Goal: Task Accomplishment & Management: Manage account settings

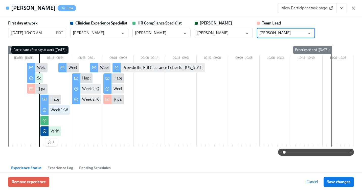
scroll to position [0, 847]
click at [336, 183] on span "Save changes" at bounding box center [338, 182] width 23 height 5
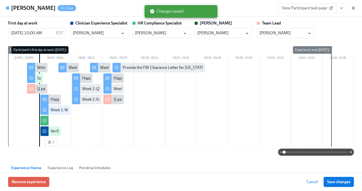
click at [352, 9] on icon "button" at bounding box center [353, 8] width 3 height 3
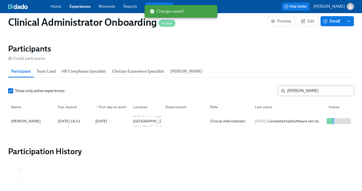
click at [294, 89] on input "[PERSON_NAME]" at bounding box center [320, 91] width 67 height 10
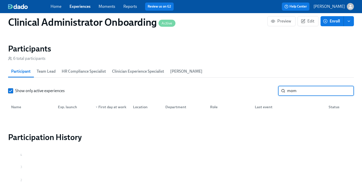
type input "mom"
click at [77, 8] on link "Experiences" at bounding box center [79, 6] width 21 height 5
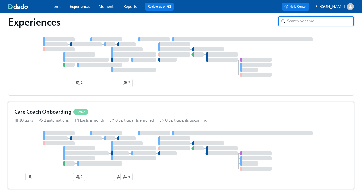
scroll to position [42, 0]
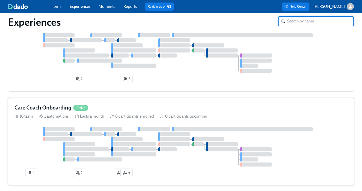
click at [148, 137] on div at bounding box center [180, 146] width 333 height 39
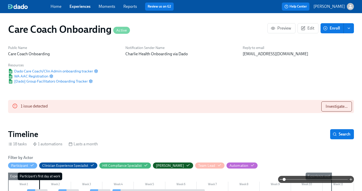
scroll to position [0, 796]
click at [335, 107] on span "Investigate..." at bounding box center [336, 106] width 22 height 5
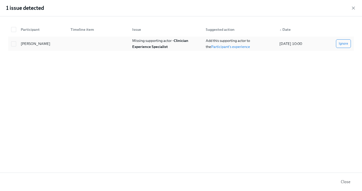
click at [156, 43] on div "Missing supporting actor - Clinician Experience Specialist" at bounding box center [165, 44] width 71 height 12
checkbox input "true"
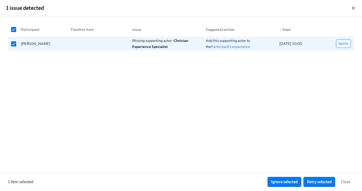
click at [352, 7] on icon "button" at bounding box center [352, 8] width 5 height 5
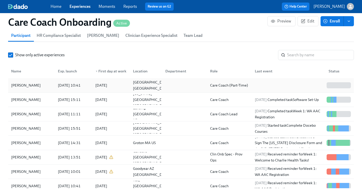
scroll to position [5, 0]
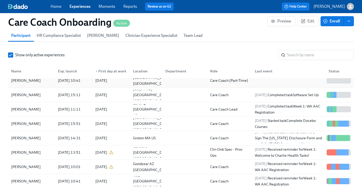
click at [171, 83] on div at bounding box center [183, 81] width 45 height 10
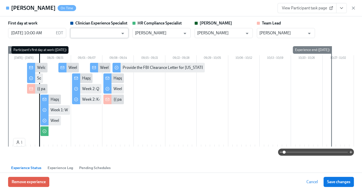
click at [110, 35] on input "text" at bounding box center [96, 33] width 46 height 10
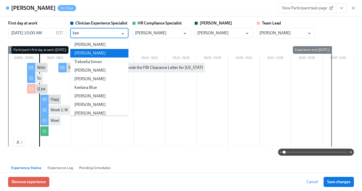
scroll to position [37, 0]
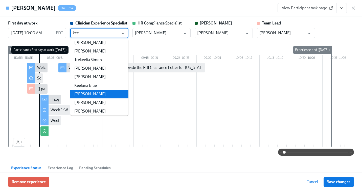
click at [89, 94] on li "[PERSON_NAME]" at bounding box center [99, 94] width 58 height 9
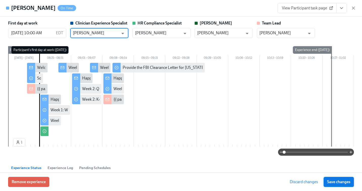
type input "[PERSON_NAME]"
click at [335, 182] on span "Save changes" at bounding box center [338, 182] width 23 height 5
type input "[PERSON_NAME]"
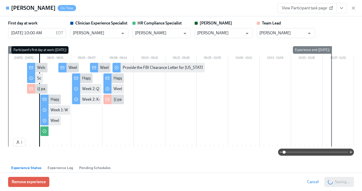
scroll to position [0, 1486]
click at [353, 9] on icon "button" at bounding box center [352, 8] width 5 height 5
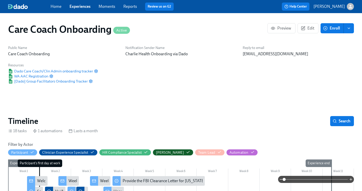
click at [77, 6] on link "Experiences" at bounding box center [79, 6] width 21 height 5
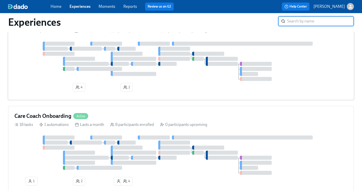
scroll to position [34, 0]
click at [182, 83] on div "4 2" at bounding box center [180, 67] width 333 height 52
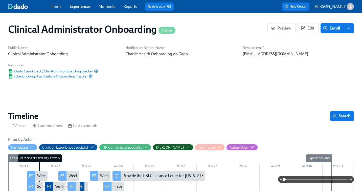
scroll to position [0, 636]
click at [74, 3] on div "Home Experiences Moments Reports Review us on G2" at bounding box center [127, 7] width 152 height 8
click at [75, 5] on link "Experiences" at bounding box center [79, 6] width 21 height 5
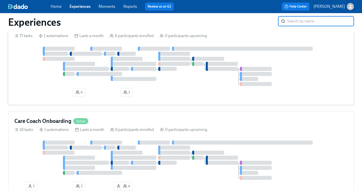
scroll to position [88, 0]
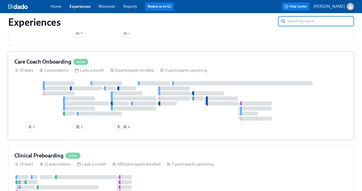
click at [107, 84] on div at bounding box center [106, 83] width 32 height 4
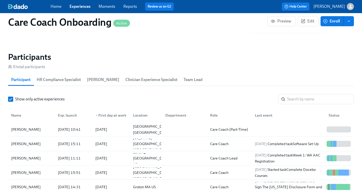
scroll to position [419, 0]
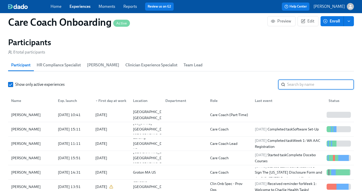
click at [301, 86] on input "search" at bounding box center [320, 85] width 67 height 10
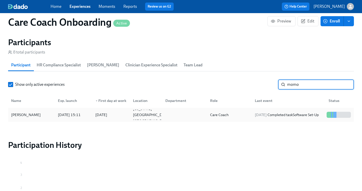
type input "momo"
click at [242, 117] on div "Care Coach" at bounding box center [228, 115] width 45 height 10
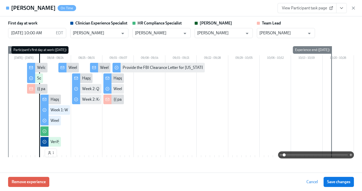
click at [307, 11] on link "View Participant task page" at bounding box center [306, 8] width 59 height 10
click at [353, 8] on icon "button" at bounding box center [353, 8] width 3 height 3
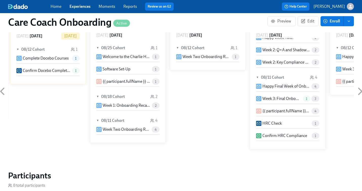
scroll to position [143, 0]
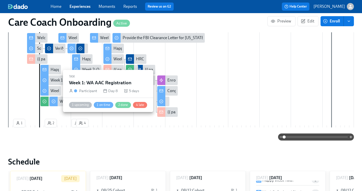
click at [53, 90] on div "Week 1: WA AAC Registration" at bounding box center [76, 91] width 50 height 6
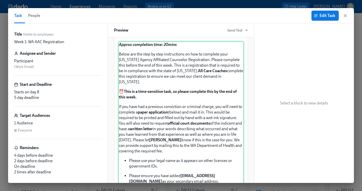
scroll to position [60, 0]
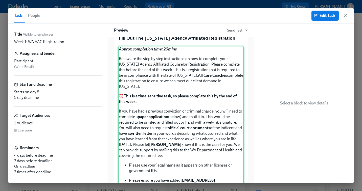
click at [147, 94] on div "Approx completion time: 20mins Below are the step by step instructions on how t…" at bounding box center [180, 191] width 125 height 291
click at [325, 19] on button "Edit Task" at bounding box center [324, 16] width 27 height 10
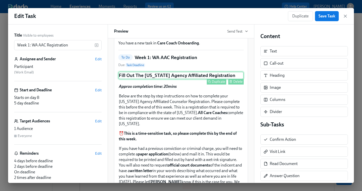
scroll to position [24, 0]
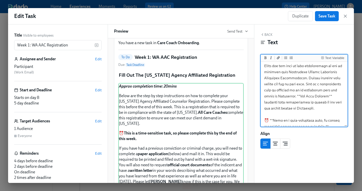
scroll to position [16, 0]
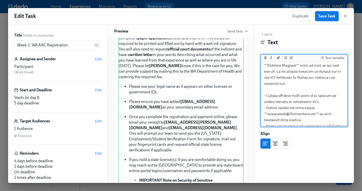
scroll to position [148, 0]
click at [266, 90] on textarea at bounding box center [303, 120] width 85 height 411
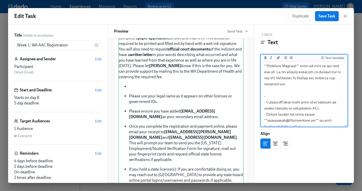
click at [269, 88] on textarea at bounding box center [303, 123] width 85 height 417
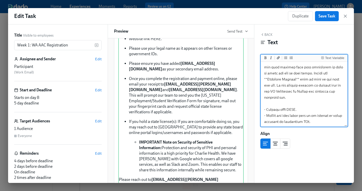
scroll to position [147, 0]
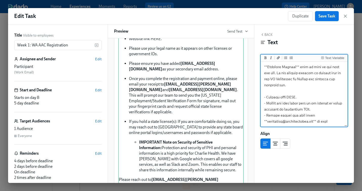
drag, startPoint x: 286, startPoint y: 91, endPoint x: 296, endPoint y: 92, distance: 10.4
click at [296, 92] on textarea at bounding box center [303, 127] width 85 height 423
click at [278, 58] on icon "Add a link" at bounding box center [278, 57] width 3 height 3
click at [302, 92] on textarea at bounding box center [303, 127] width 85 height 423
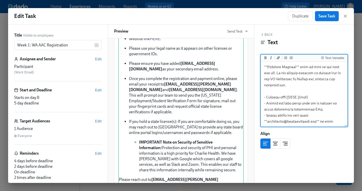
click at [302, 92] on textarea at bounding box center [303, 127] width 85 height 423
paste textarea "[URL][DOMAIN_NAME]"
click at [295, 111] on textarea at bounding box center [303, 139] width 85 height 447
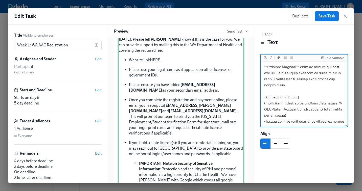
scroll to position [158, 0]
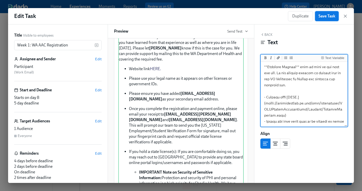
type textarea "***Loremi dolorsitam cons: 11adip*** Elits doe tem inci ut labo etdoloremagn al…"
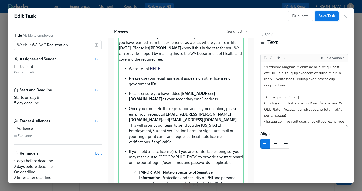
click at [325, 16] on span "Save Task" at bounding box center [326, 16] width 17 height 5
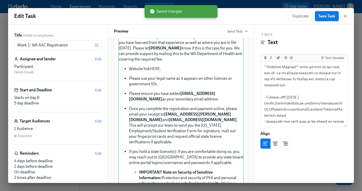
click at [330, 17] on span "Save Task" at bounding box center [326, 16] width 17 height 5
click at [344, 17] on icon "button" at bounding box center [344, 16] width 5 height 5
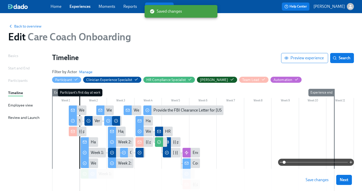
click at [312, 182] on span "Save changes" at bounding box center [316, 180] width 23 height 5
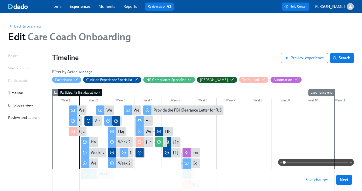
click at [26, 25] on span "Back to overview" at bounding box center [24, 26] width 33 height 5
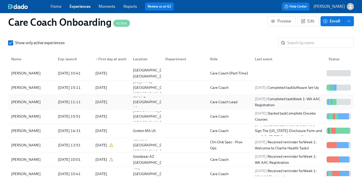
scroll to position [470, 0]
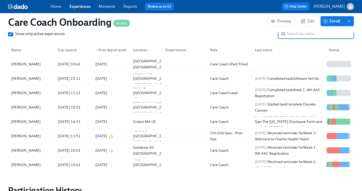
click at [294, 36] on input "search" at bounding box center [320, 34] width 67 height 10
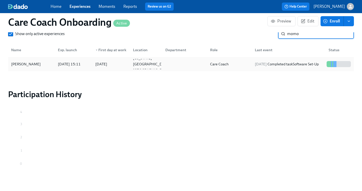
type input "momo"
click at [275, 67] on div "[DATE] Completed task Software Set-Up" at bounding box center [287, 64] width 68 height 6
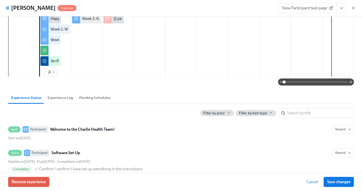
scroll to position [92, 0]
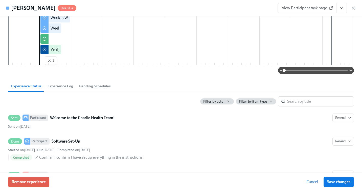
click at [289, 6] on span "View Participant task page" at bounding box center [307, 8] width 50 height 5
click at [354, 7] on icon "button" at bounding box center [353, 8] width 3 height 3
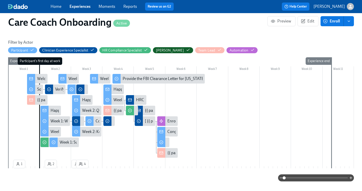
scroll to position [105, 0]
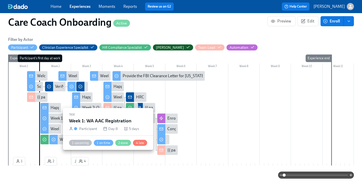
click at [53, 129] on div "Week 1: WA AAC Registration" at bounding box center [76, 129] width 50 height 6
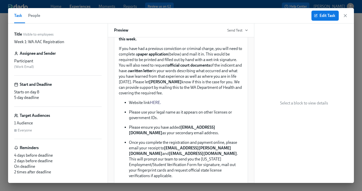
scroll to position [147, 0]
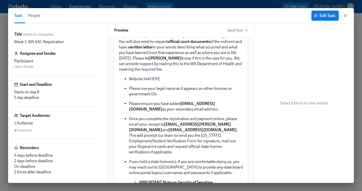
click at [320, 16] on span "Edit Task" at bounding box center [325, 15] width 20 height 5
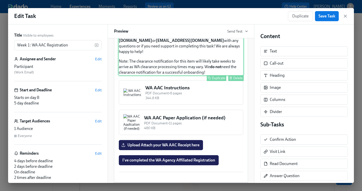
scroll to position [366, 0]
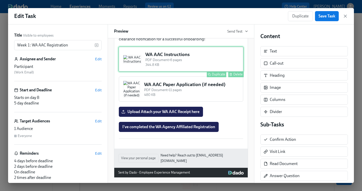
click at [202, 59] on div "WA AAC Instructions PDF Document • 6 pages 344.8 KB Duplicate Delete" at bounding box center [180, 59] width 125 height 26
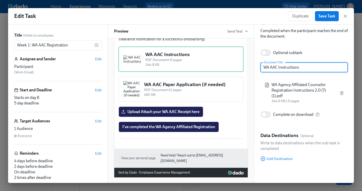
scroll to position [1, 0]
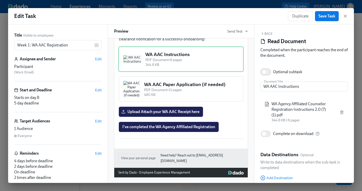
click at [266, 73] on input "Optional subtask" at bounding box center [263, 71] width 33 height 11
click at [266, 73] on input "Optional subtask" at bounding box center [266, 71] width 33 height 11
checkbox input "false"
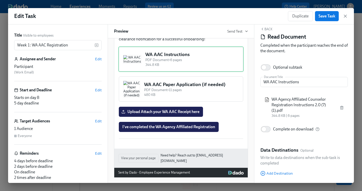
scroll to position [20, 0]
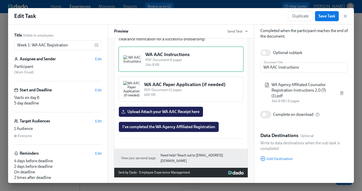
click at [265, 114] on input "Complete on download" at bounding box center [263, 114] width 33 height 11
checkbox input "true"
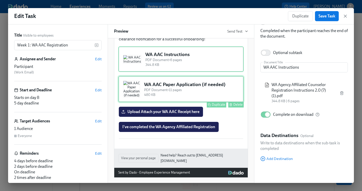
click at [237, 102] on div "WA AAC Paper Application (if needed) PDF Document • 11 pages 480 KB Duplicate D…" at bounding box center [180, 89] width 125 height 26
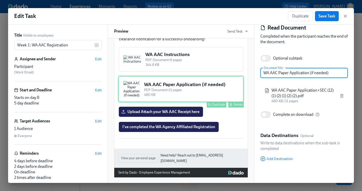
scroll to position [15, 0]
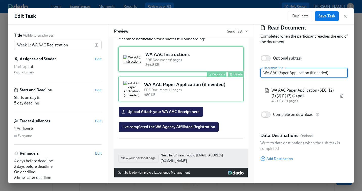
click at [218, 67] on div "WA AAC Instructions PDF Document • 6 pages 344.8 KB Duplicate Delete" at bounding box center [180, 59] width 125 height 26
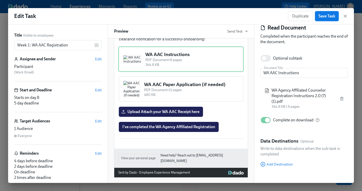
click at [324, 19] on button "Save Task" at bounding box center [327, 16] width 24 height 10
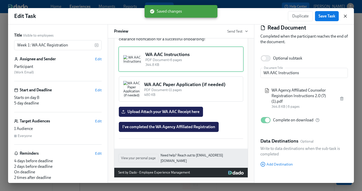
click at [344, 16] on icon "button" at bounding box center [344, 16] width 5 height 5
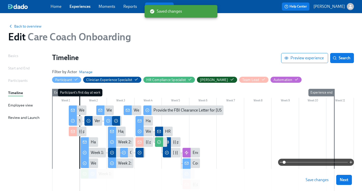
click at [309, 178] on span "Save changes" at bounding box center [316, 180] width 23 height 5
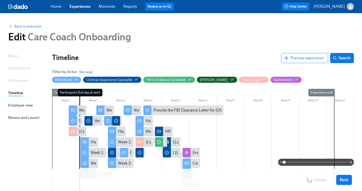
scroll to position [47, 0]
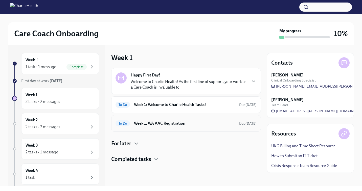
click at [161, 125] on h6 "Week 1: WA AAC Registration" at bounding box center [184, 124] width 101 height 6
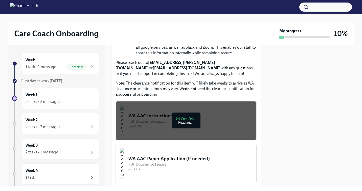
scroll to position [283, 0]
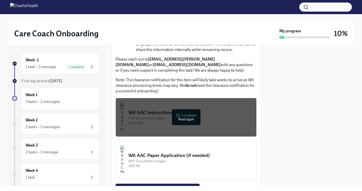
click at [154, 117] on div "PDF Document • 6 pages" at bounding box center [190, 118] width 124 height 5
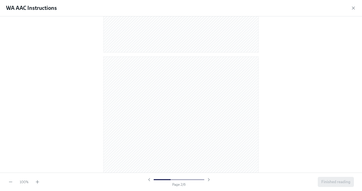
scroll to position [187, 0]
click at [352, 8] on icon "button" at bounding box center [352, 8] width 5 height 5
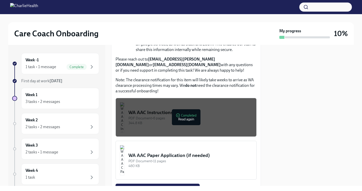
click at [192, 157] on div "WA AAC Paper Application (if needed)" at bounding box center [190, 155] width 124 height 7
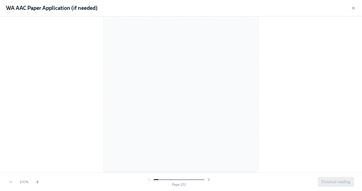
scroll to position [86, 0]
click at [352, 8] on icon "button" at bounding box center [352, 8] width 5 height 5
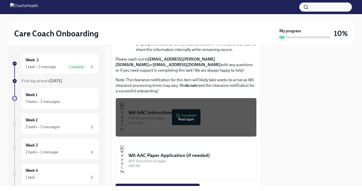
click at [194, 117] on div "PDF Document • 6 pages" at bounding box center [190, 118] width 124 height 5
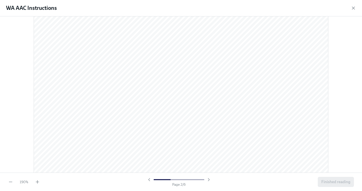
scroll to position [421, 0]
click at [353, 9] on icon "button" at bounding box center [353, 8] width 3 height 3
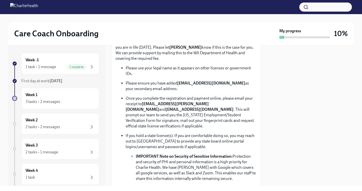
scroll to position [129, 0]
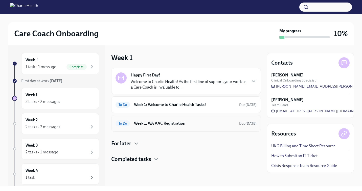
click at [151, 125] on h6 "Week 1: WA AAC Registration" at bounding box center [184, 124] width 101 height 6
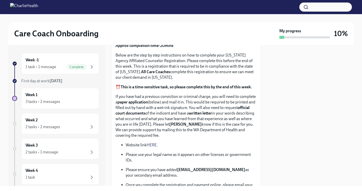
scroll to position [106, 0]
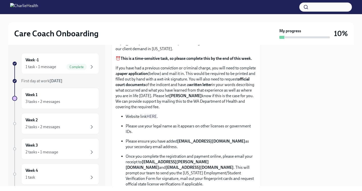
click at [152, 116] on link "HERE." at bounding box center [151, 116] width 11 height 5
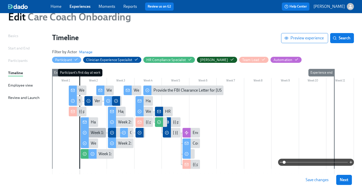
scroll to position [24, 0]
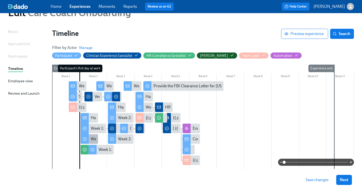
click at [92, 140] on div "Week 1: WA AAC Registration" at bounding box center [116, 139] width 50 height 6
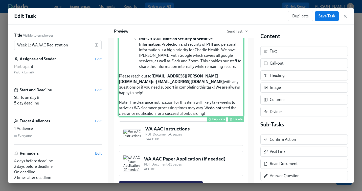
scroll to position [350, 0]
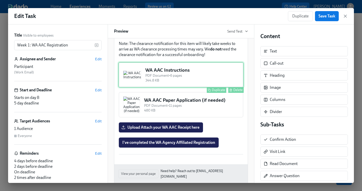
click at [191, 76] on div "WA AAC Instructions PDF Document • 6 pages 344.8 KB Duplicate Delete" at bounding box center [180, 75] width 125 height 26
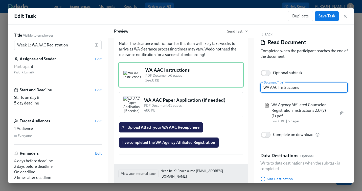
scroll to position [20, 0]
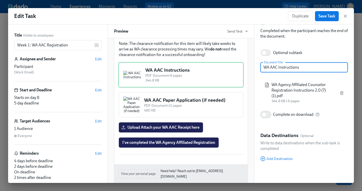
click at [264, 115] on input "Complete on download" at bounding box center [263, 114] width 33 height 11
checkbox input "true"
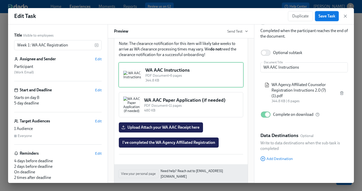
click at [327, 18] on span "Save Task" at bounding box center [326, 16] width 17 height 5
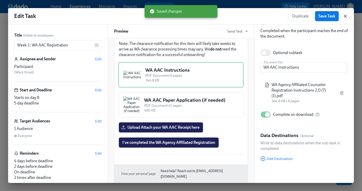
click at [345, 16] on icon "button" at bounding box center [345, 16] width 3 height 3
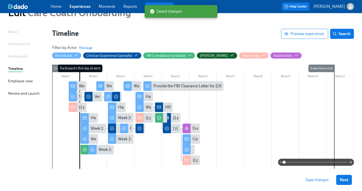
click at [314, 181] on span "Save changes" at bounding box center [316, 180] width 23 height 5
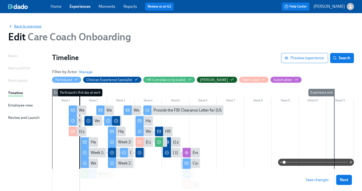
click at [35, 27] on span "Back to overview" at bounding box center [24, 26] width 33 height 5
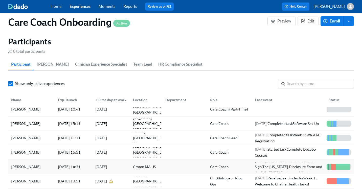
scroll to position [421, 0]
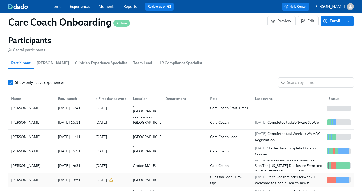
click at [177, 180] on div at bounding box center [183, 180] width 45 height 10
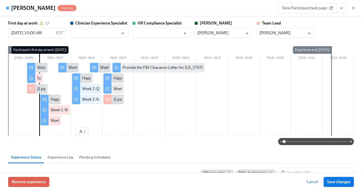
click at [294, 7] on span "View Participant task page" at bounding box center [307, 8] width 50 height 5
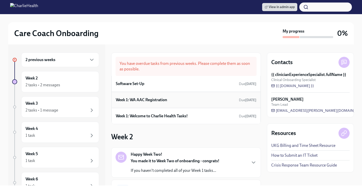
click at [190, 99] on div "Week 1: WA AAC Registration Due [DATE]" at bounding box center [186, 100] width 140 height 8
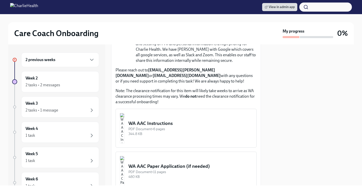
scroll to position [282, 0]
click at [187, 127] on div "PDF Document • 6 pages" at bounding box center [190, 128] width 124 height 5
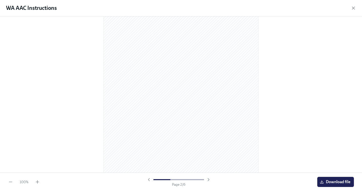
scroll to position [238, 0]
click at [330, 184] on span "Download file" at bounding box center [335, 182] width 30 height 5
